Goal: Find specific page/section: Find specific page/section

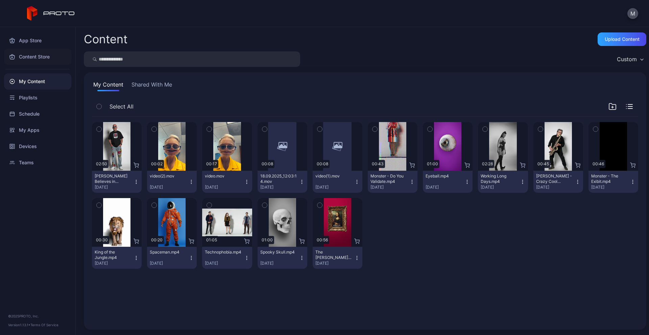
click at [39, 55] on div "Content Store" at bounding box center [37, 57] width 67 height 16
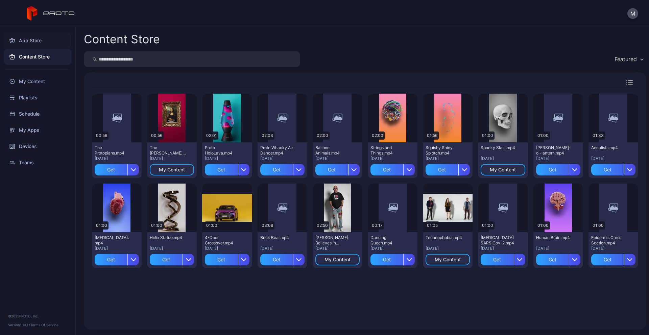
click at [33, 40] on div "App Store" at bounding box center [37, 40] width 67 height 16
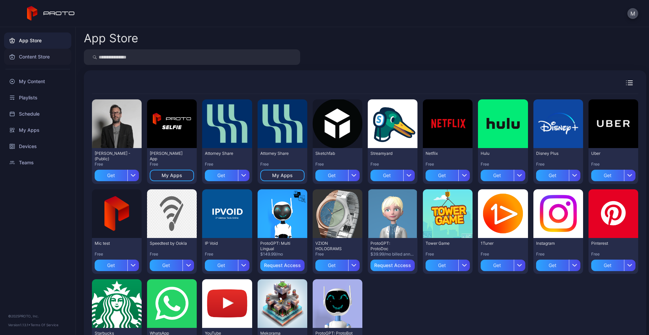
click at [34, 55] on div "Content Store" at bounding box center [37, 57] width 67 height 16
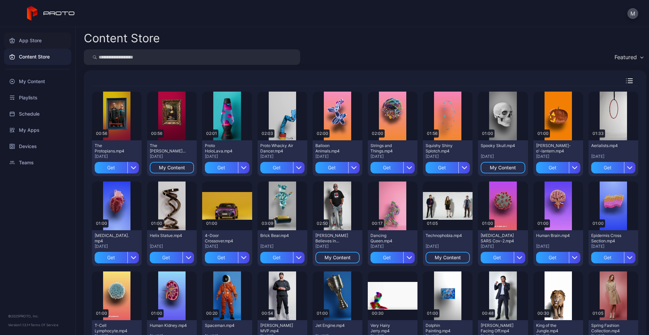
click at [24, 41] on div "App Store" at bounding box center [37, 40] width 67 height 16
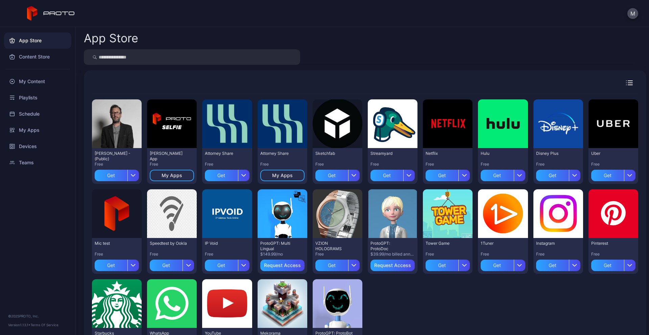
scroll to position [48, 0]
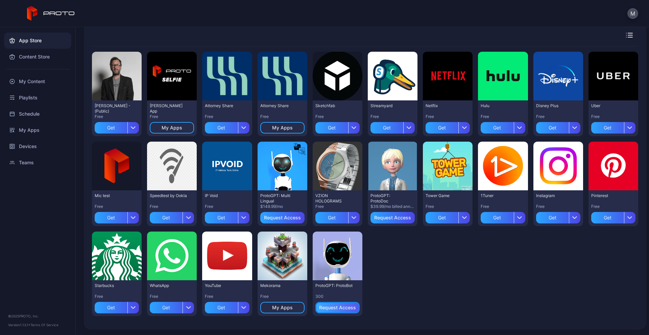
click at [340, 307] on div "Request Access" at bounding box center [337, 307] width 37 height 5
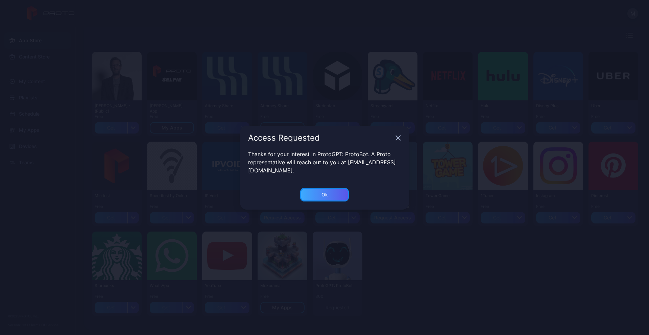
click at [332, 189] on div "Ok" at bounding box center [324, 195] width 49 height 14
